Goal: Task Accomplishment & Management: Manage account settings

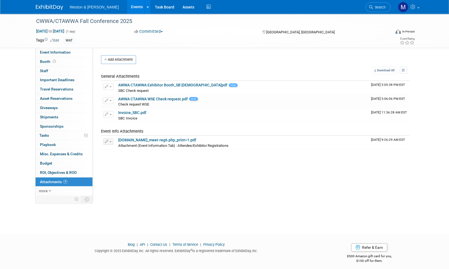
click at [48, 6] on img at bounding box center [49, 7] width 27 height 5
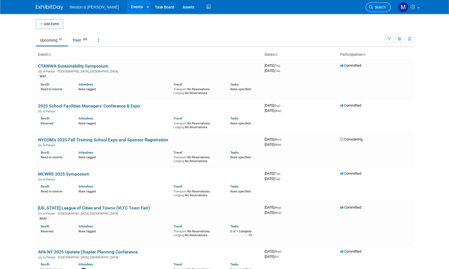
click at [380, 7] on span "Search" at bounding box center [379, 7] width 13 height 4
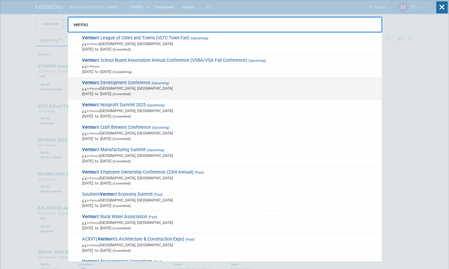
type input "vermo"
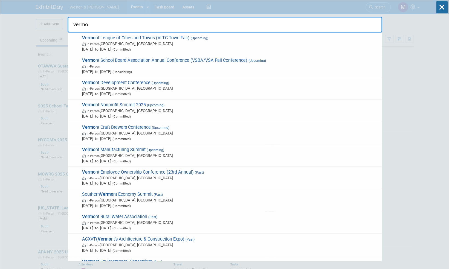
click at [136, 83] on span "Vermo nt Development Conference (Upcoming) In-Person [GEOGRAPHIC_DATA], [GEOGRA…" at bounding box center [229, 88] width 298 height 17
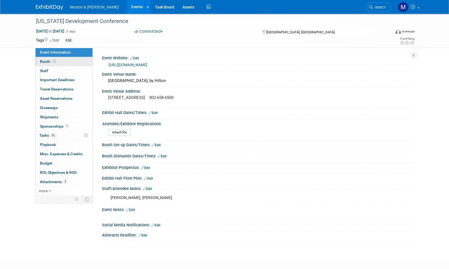
click at [44, 61] on span "Booth" at bounding box center [48, 61] width 17 height 4
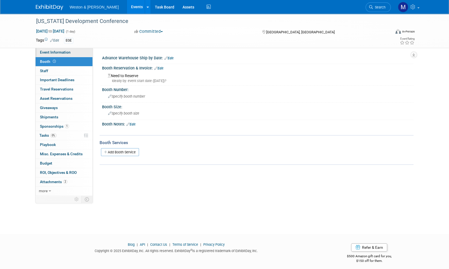
click at [59, 52] on span "Event Information" at bounding box center [55, 52] width 31 height 4
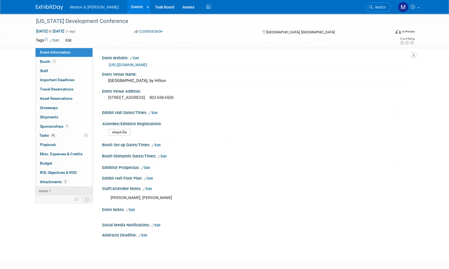
click at [42, 190] on span "more" at bounding box center [43, 191] width 9 height 4
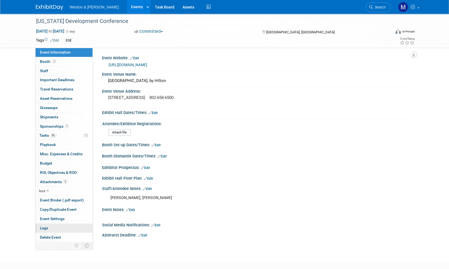
click at [47, 227] on span "Logs" at bounding box center [44, 228] width 8 height 4
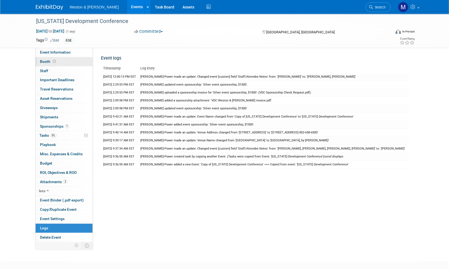
click at [45, 62] on span "Booth" at bounding box center [48, 61] width 17 height 4
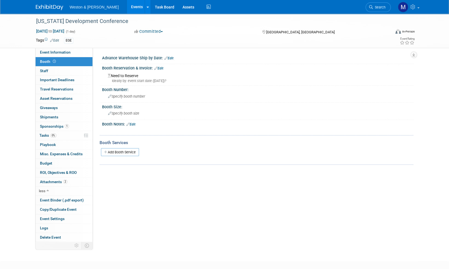
click at [162, 66] on link "Edit" at bounding box center [158, 68] width 9 height 4
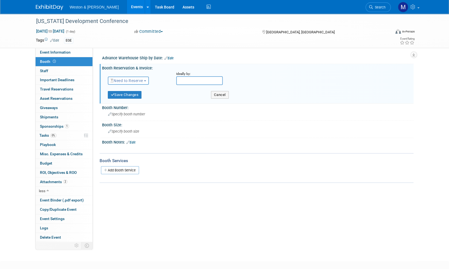
click at [145, 84] on button "Need to Reserve" at bounding box center [128, 81] width 41 height 8
click at [131, 96] on link "Reserved" at bounding box center [137, 98] width 59 height 8
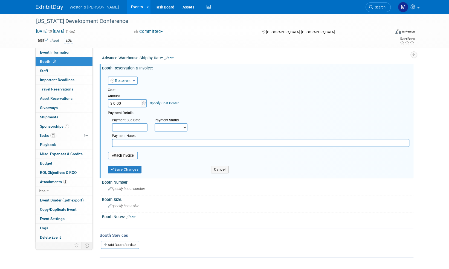
click at [185, 127] on select "Not Paid Yet Partially Paid Paid in Full" at bounding box center [170, 127] width 33 height 8
select select "1"
click at [154, 123] on select "Not Paid Yet Partially Paid Paid in Full" at bounding box center [170, 127] width 33 height 8
click at [126, 169] on button "Save Changes" at bounding box center [125, 170] width 34 height 8
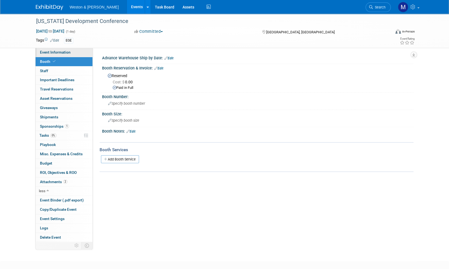
click at [60, 54] on span "Event Information" at bounding box center [55, 52] width 31 height 4
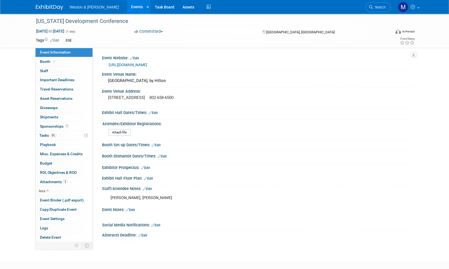
click at [134, 209] on link "Edit" at bounding box center [130, 210] width 9 height 4
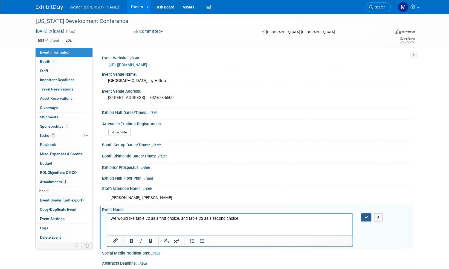
click at [364, 218] on icon "button" at bounding box center [366, 217] width 4 height 4
